Goal: Task Accomplishment & Management: Use online tool/utility

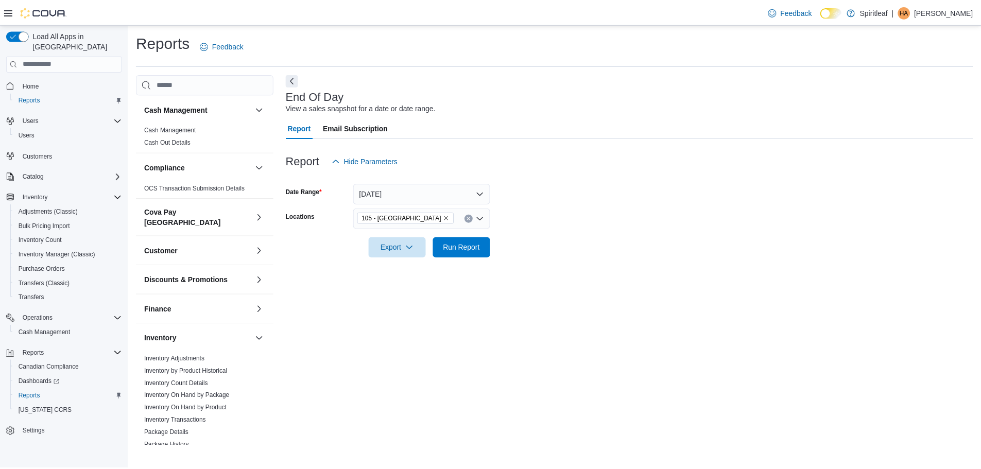
scroll to position [361, 0]
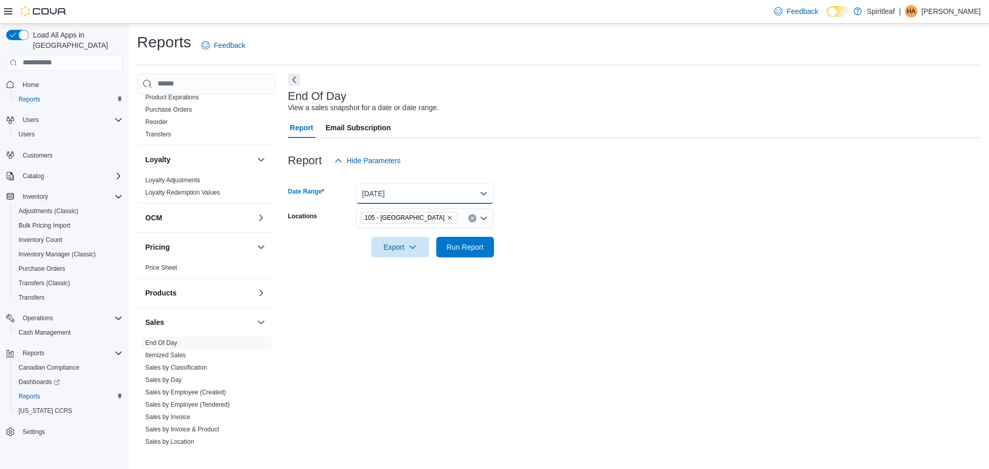
click at [453, 191] on button "[DATE]" at bounding box center [425, 193] width 138 height 21
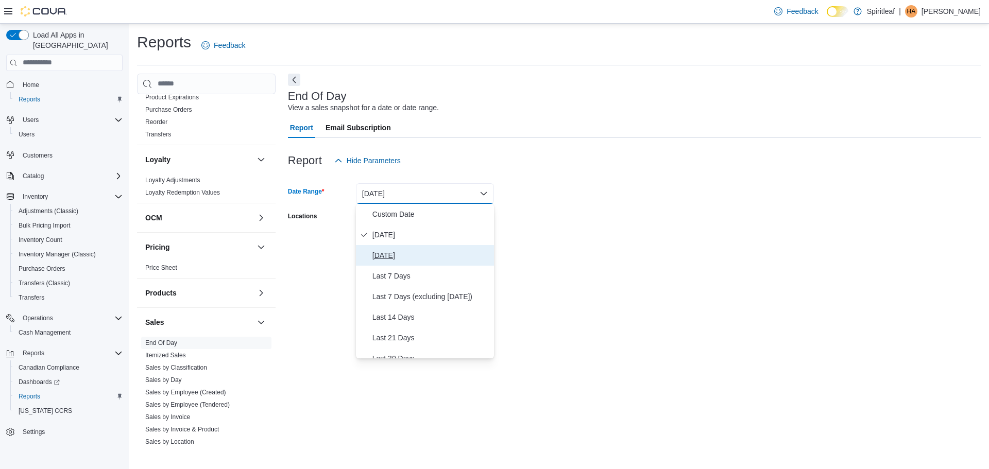
click at [404, 254] on span "[DATE]" at bounding box center [430, 255] width 117 height 12
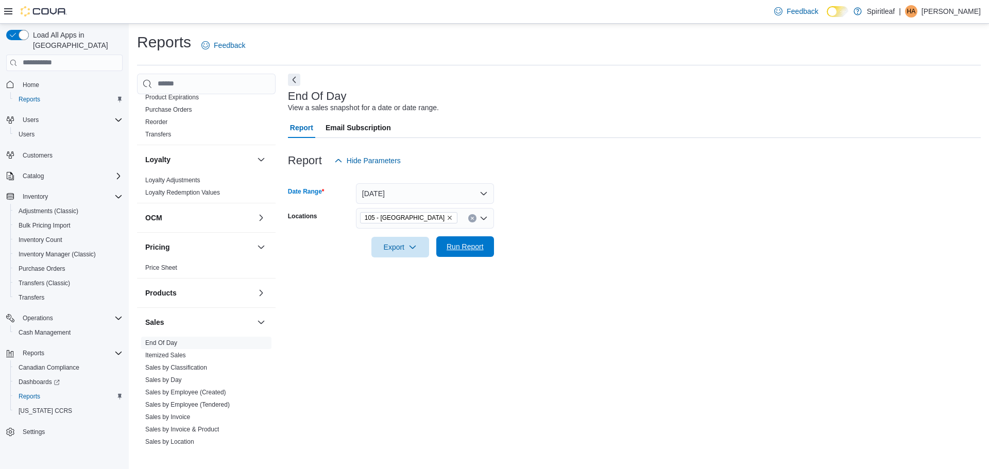
click at [460, 248] on span "Run Report" at bounding box center [465, 247] width 37 height 10
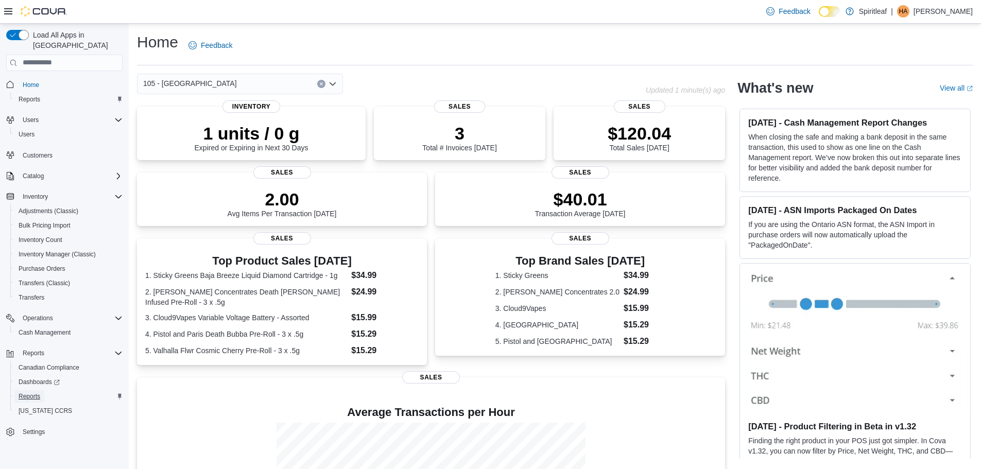
click at [24, 392] on span "Reports" at bounding box center [30, 396] width 22 height 8
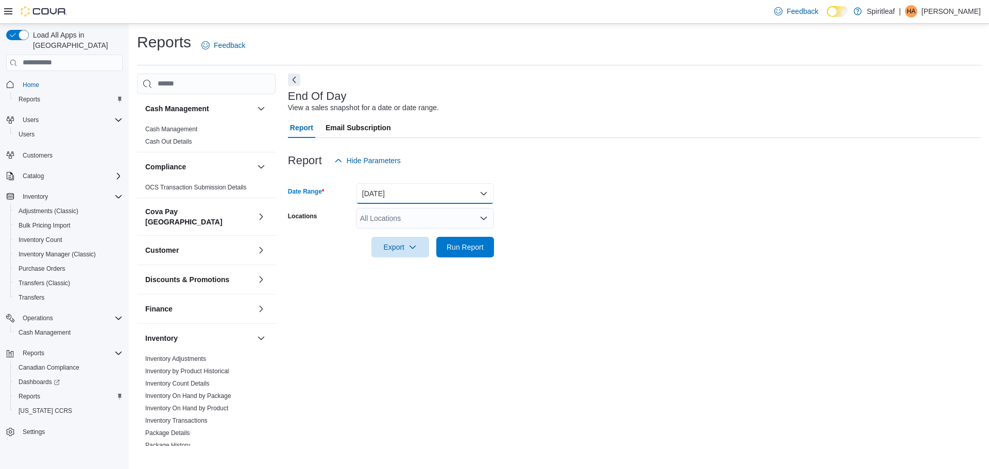
click at [401, 192] on button "[DATE]" at bounding box center [425, 193] width 138 height 21
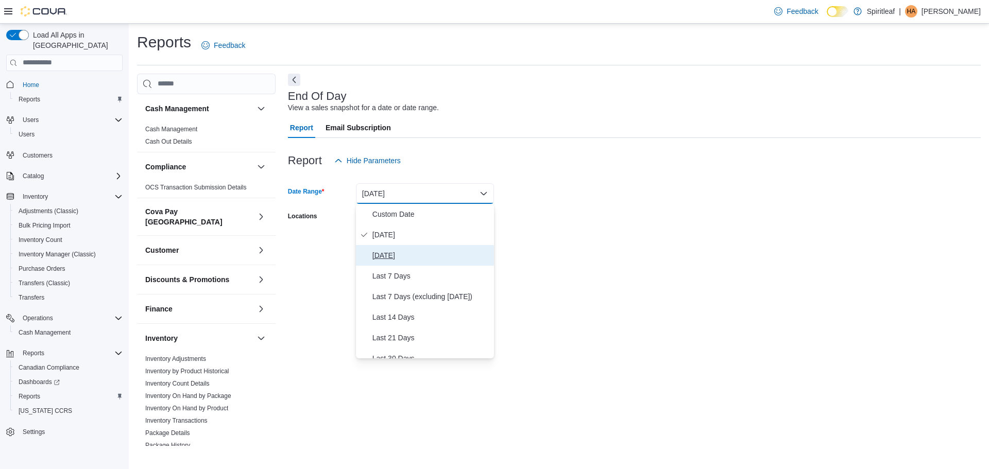
click at [382, 250] on span "[DATE]" at bounding box center [430, 255] width 117 height 12
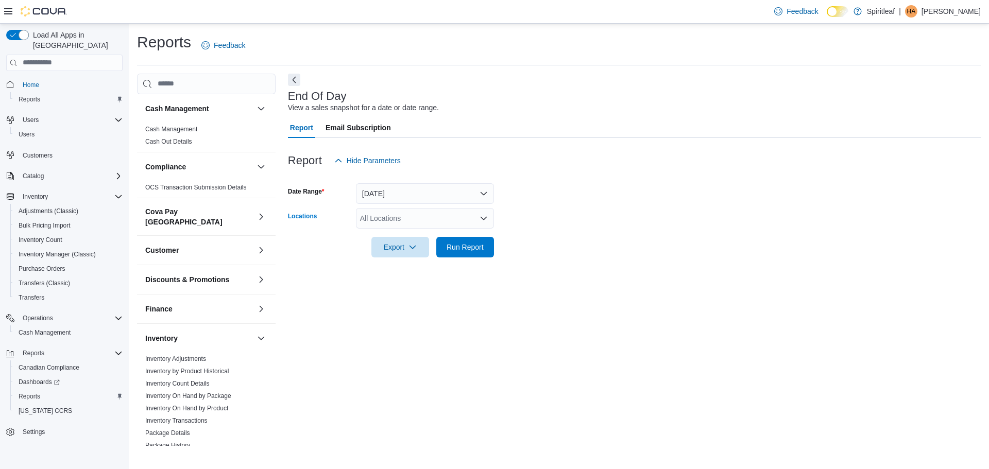
click at [393, 221] on div "All Locations" at bounding box center [425, 218] width 138 height 21
type input "***"
click at [385, 236] on icon "Choose from the following options" at bounding box center [387, 236] width 8 height 8
click at [605, 270] on div "End Of Day View a sales snapshot for a date or date range. Report Email Subscri…" at bounding box center [634, 260] width 693 height 372
click at [444, 247] on span "Run Report" at bounding box center [464, 246] width 45 height 21
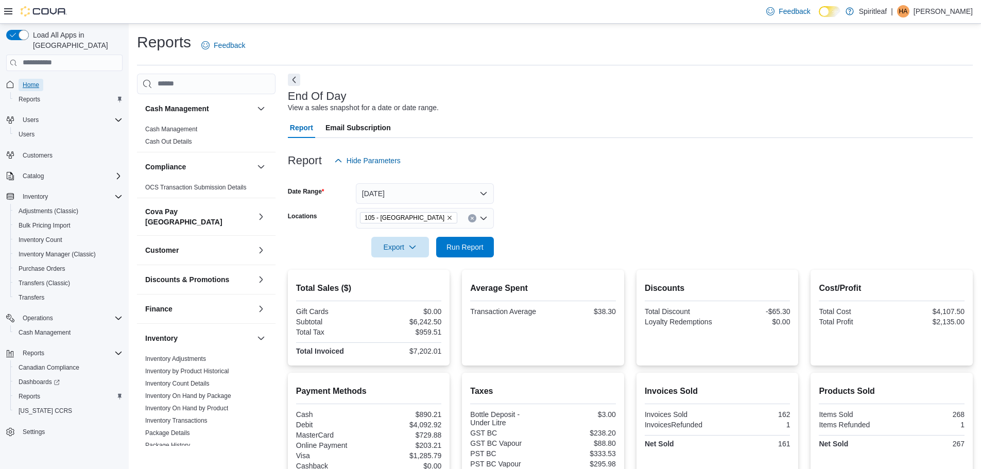
click at [38, 81] on span "Home" at bounding box center [31, 85] width 16 height 8
